Goal: Transaction & Acquisition: Purchase product/service

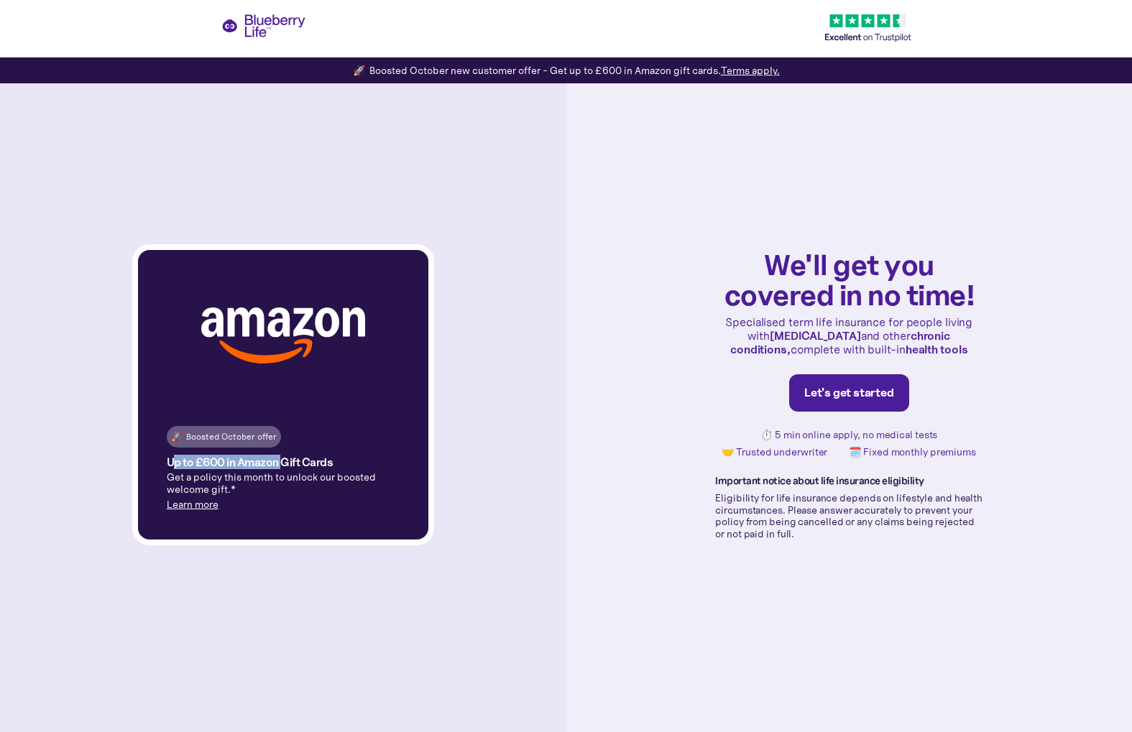
drag, startPoint x: 177, startPoint y: 468, endPoint x: 283, endPoint y: 466, distance: 105.6
click at [283, 466] on h4 "Up to £600 in Amazon Gift Cards" at bounding box center [250, 462] width 167 height 12
drag, startPoint x: 392, startPoint y: 71, endPoint x: 665, endPoint y: 69, distance: 273.0
click at [665, 69] on div "🚀 Boosted October new customer offer - Get up to £600 in Amazon gift cards. Ter…" at bounding box center [566, 70] width 427 height 14
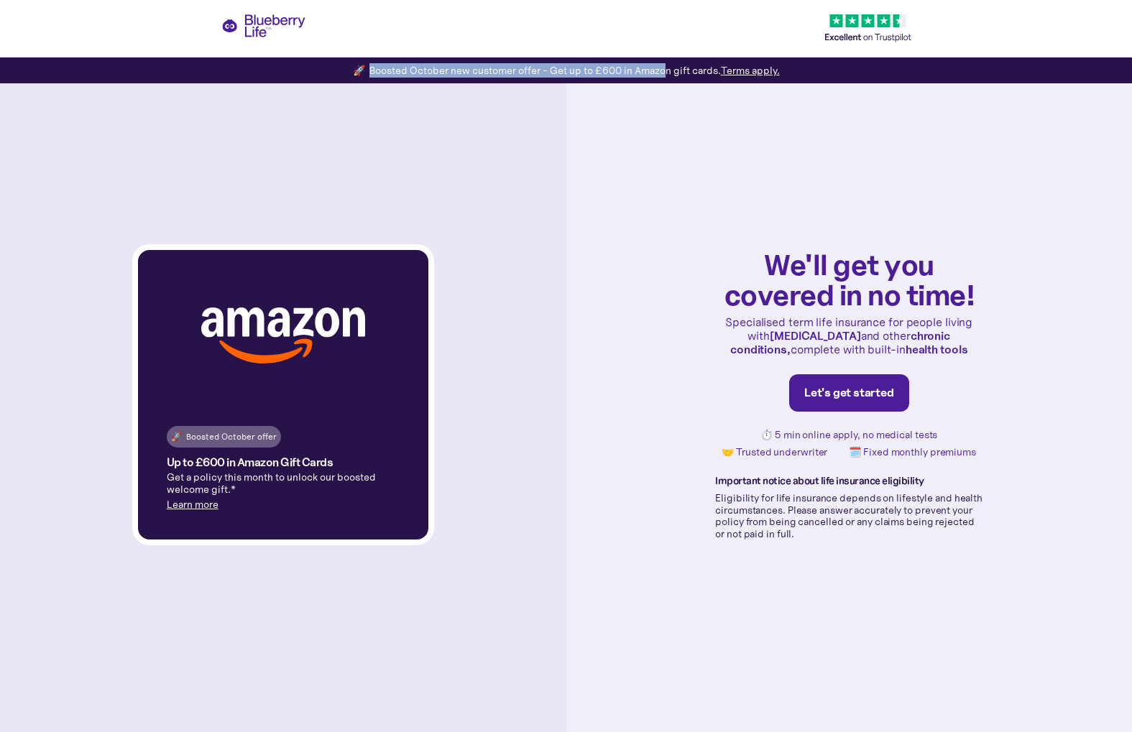
click at [665, 69] on div "🚀 Boosted October new customer offer - Get up to £600 in Amazon gift cards. Ter…" at bounding box center [566, 70] width 427 height 14
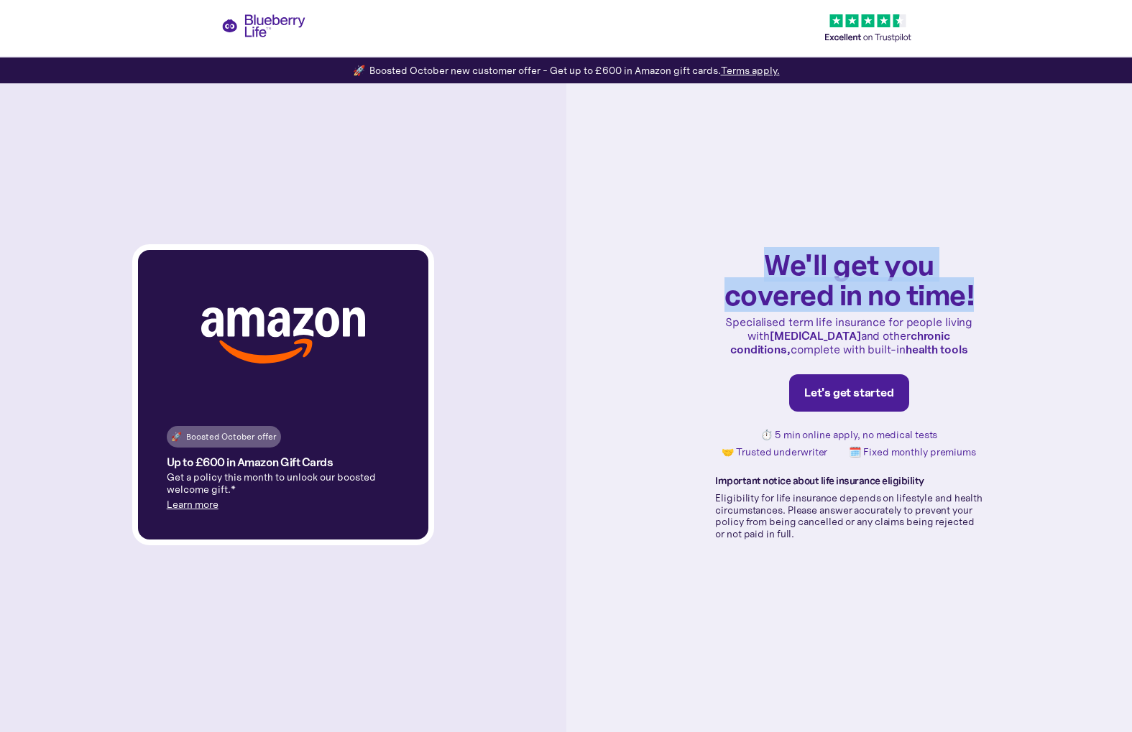
drag, startPoint x: 773, startPoint y: 262, endPoint x: 1007, endPoint y: 298, distance: 236.4
click at [1007, 298] on div "We'll get you covered in no time! Specialised term life insurance for people li…" at bounding box center [849, 394] width 566 height 675
drag, startPoint x: 727, startPoint y: 323, endPoint x: 958, endPoint y: 350, distance: 232.2
click at [958, 350] on p "Specialised term life insurance for people living with [MEDICAL_DATA] and other…" at bounding box center [848, 336] width 267 height 42
